Goal: Task Accomplishment & Management: Manage account settings

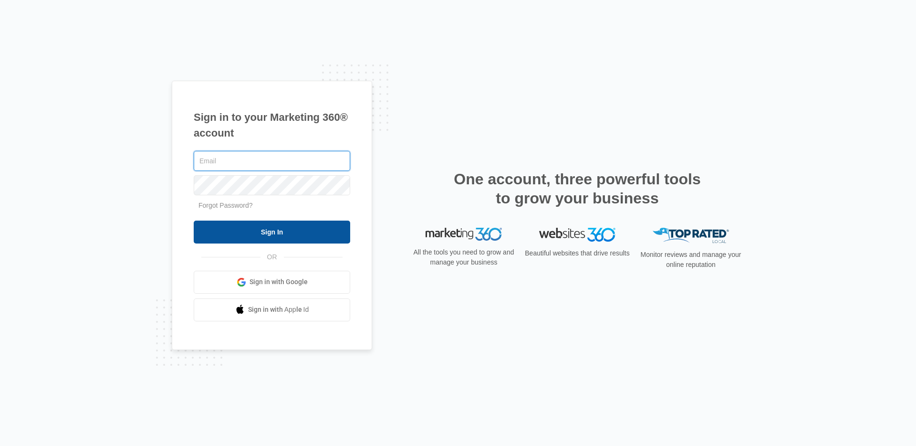
type input "[EMAIL_ADDRESS][PERSON_NAME][DOMAIN_NAME]"
click at [261, 235] on input "Sign In" at bounding box center [272, 231] width 157 height 23
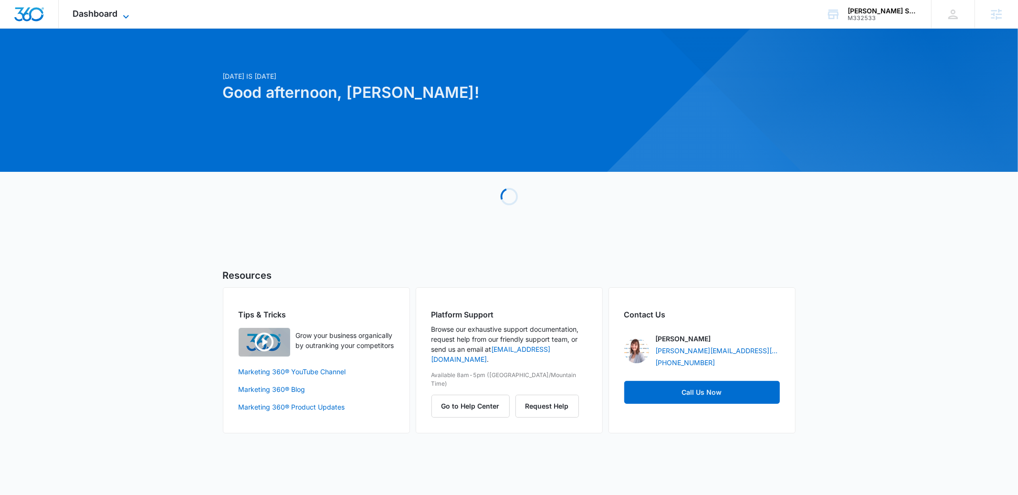
click at [109, 17] on span "Dashboard" at bounding box center [95, 14] width 45 height 10
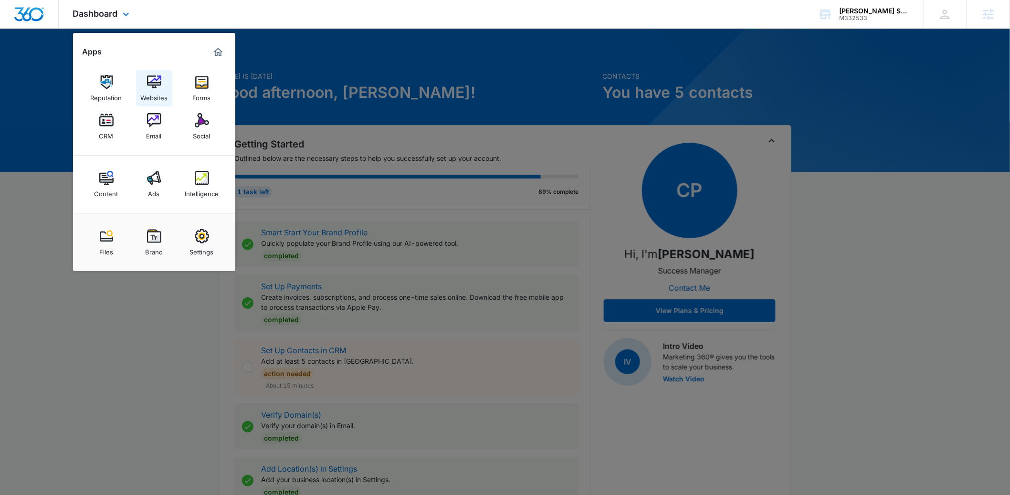
click at [151, 81] on img at bounding box center [154, 82] width 14 height 14
